Goal: Navigation & Orientation: Understand site structure

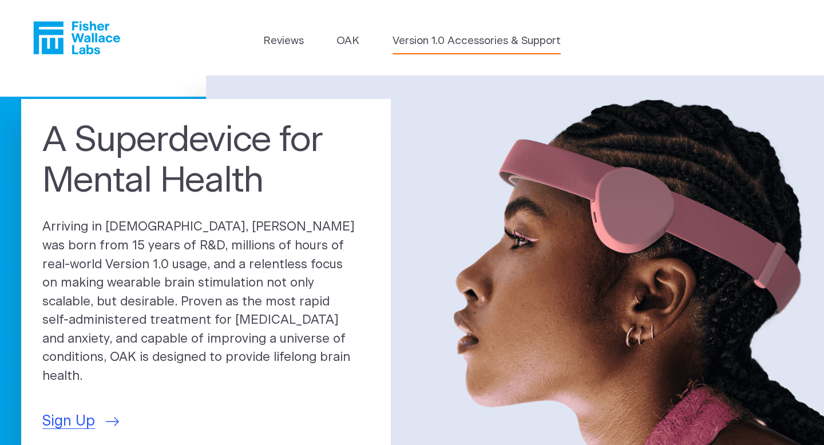
click at [468, 45] on link "Version 1.0 Accessories & Support" at bounding box center [477, 41] width 168 height 16
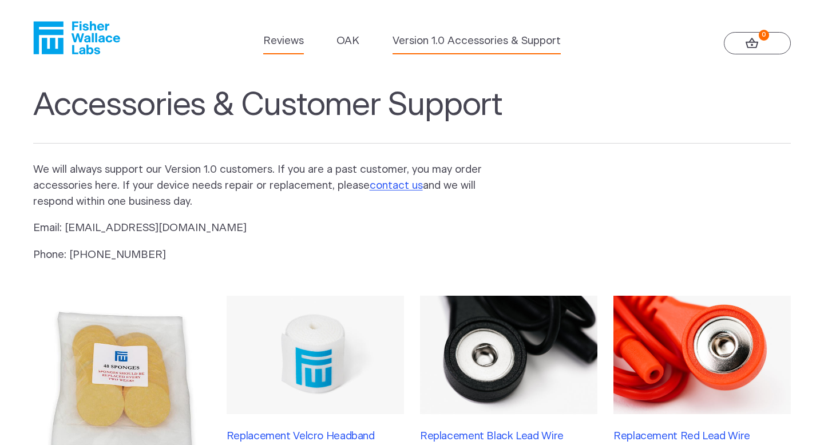
click at [281, 45] on link "Reviews" at bounding box center [283, 41] width 41 height 16
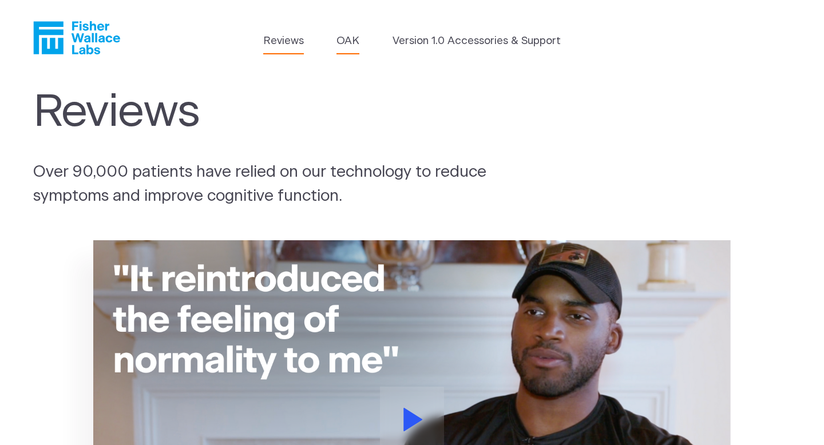
click at [350, 45] on link "OAK" at bounding box center [348, 41] width 23 height 16
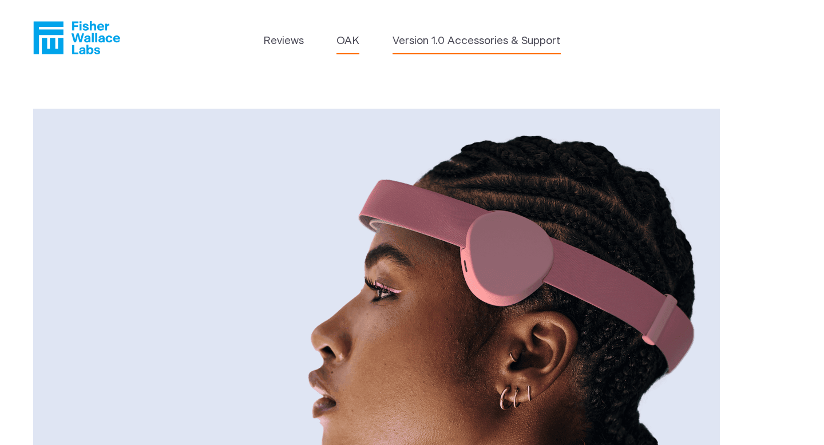
click at [419, 46] on link "Version 1.0 Accessories & Support" at bounding box center [477, 41] width 168 height 16
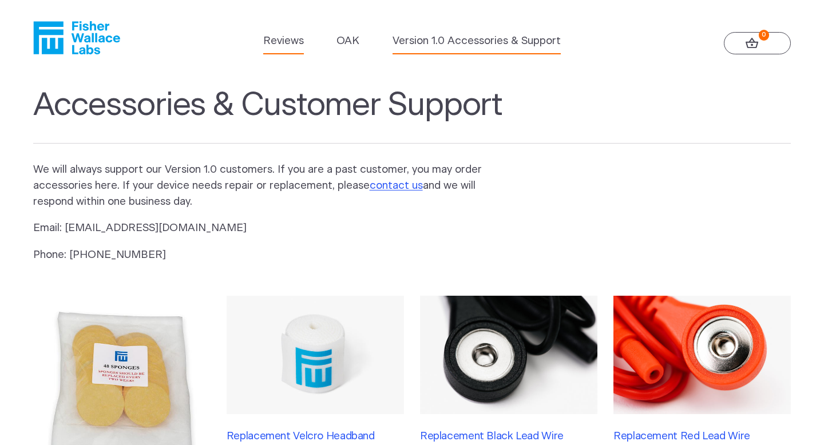
click at [283, 46] on link "Reviews" at bounding box center [283, 41] width 41 height 16
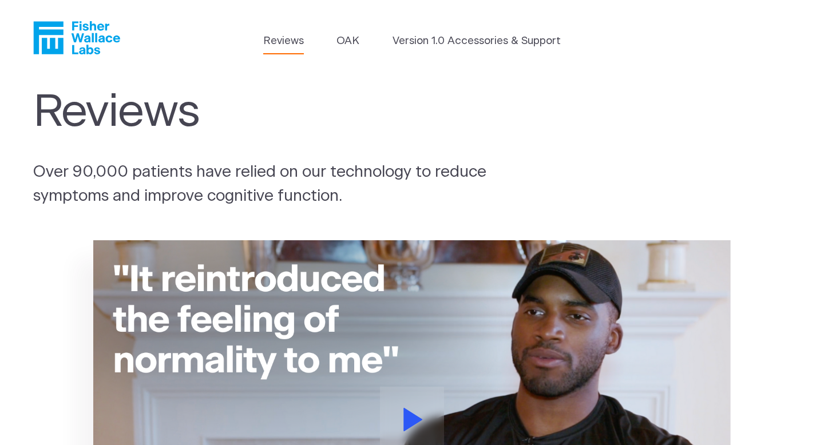
click at [94, 31] on icon "Fisher Wallace" at bounding box center [76, 37] width 87 height 33
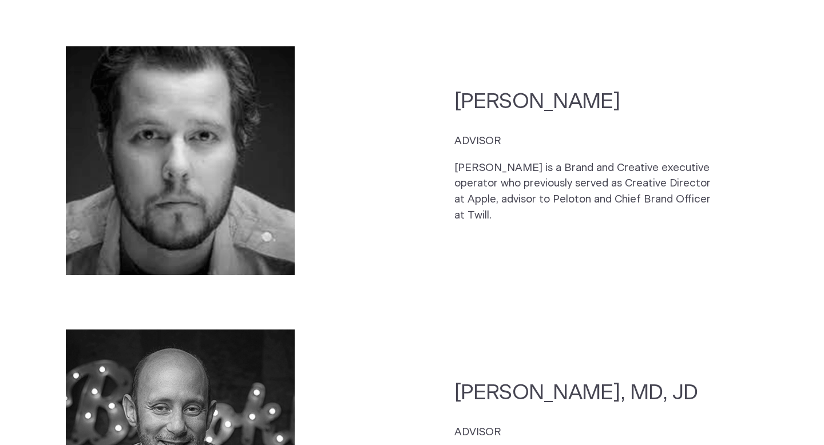
scroll to position [2801, 0]
